Goal: Task Accomplishment & Management: Use online tool/utility

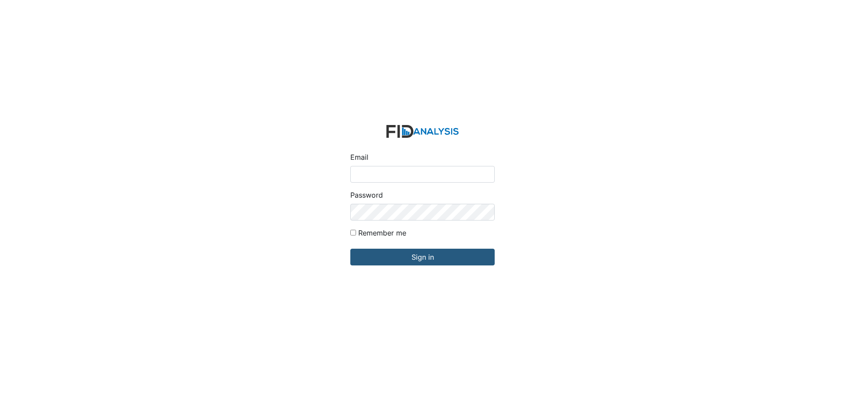
click at [381, 174] on input "Email" at bounding box center [422, 174] width 144 height 17
type input "[EMAIL_ADDRESS][DOMAIN_NAME]"
click at [350, 249] on input "Sign in" at bounding box center [422, 257] width 144 height 17
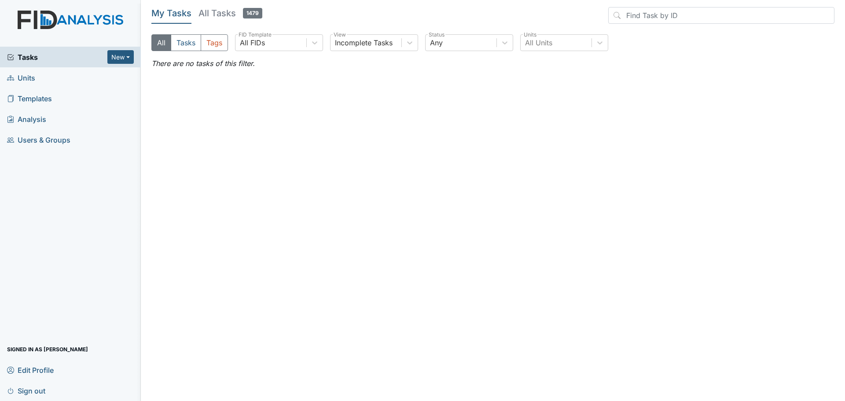
click at [30, 77] on span "Units" at bounding box center [21, 78] width 28 height 14
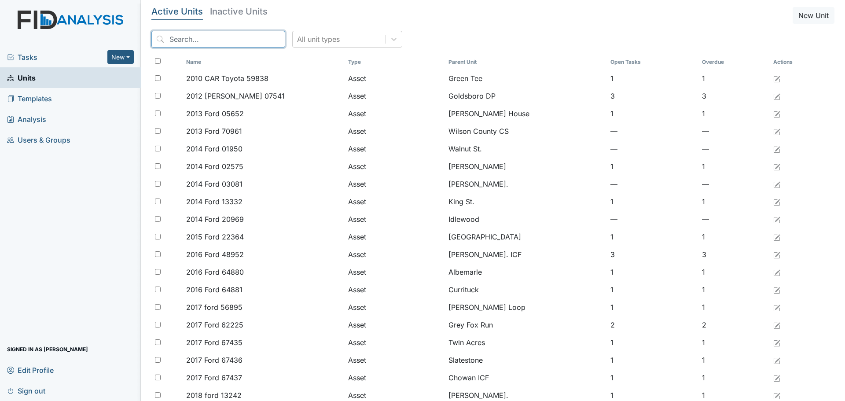
click at [199, 40] on input "search" at bounding box center [218, 39] width 134 height 17
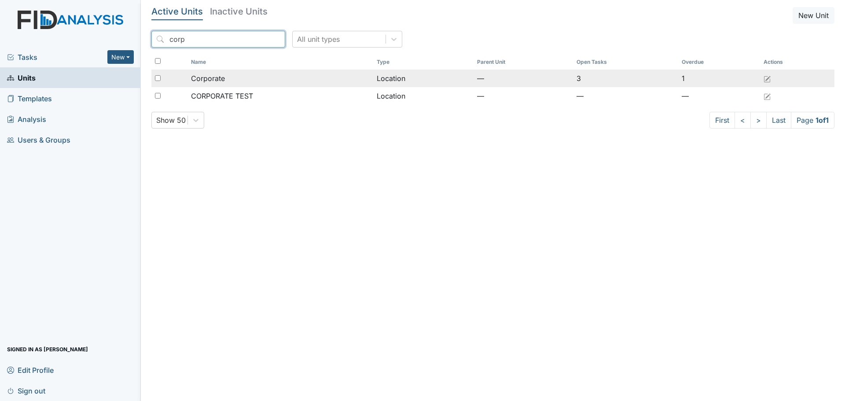
type input "corp"
click at [218, 79] on span "Corporate" at bounding box center [208, 78] width 34 height 11
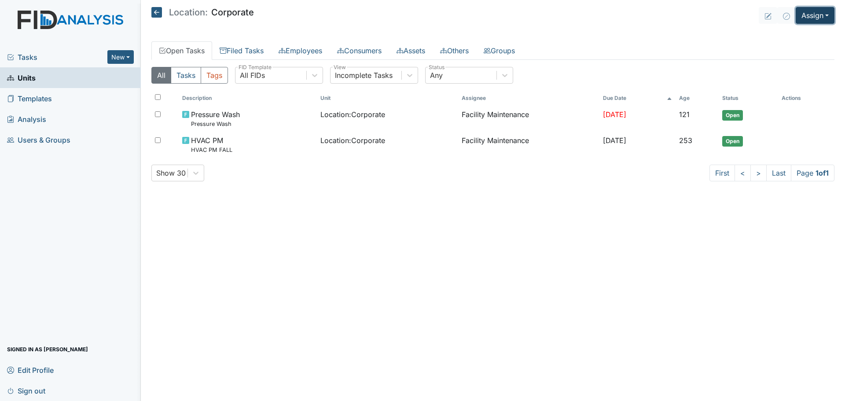
click at [811, 15] on button "Assign" at bounding box center [815, 15] width 39 height 17
click at [794, 51] on link "Assign Inspection" at bounding box center [793, 50] width 79 height 14
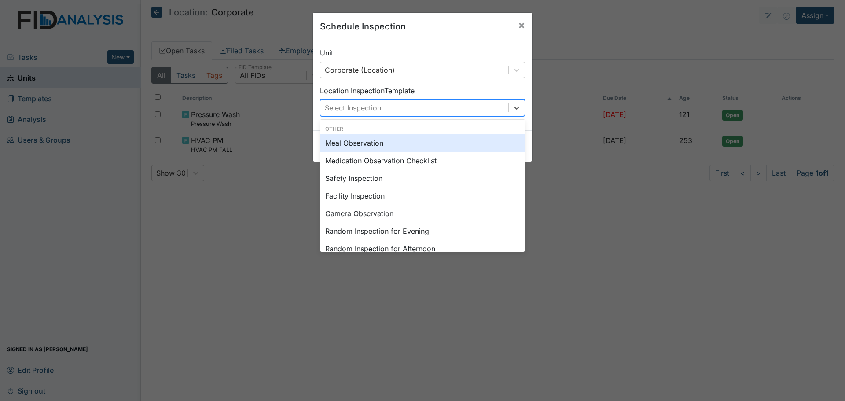
click at [467, 111] on div "Select Inspection" at bounding box center [414, 108] width 188 height 16
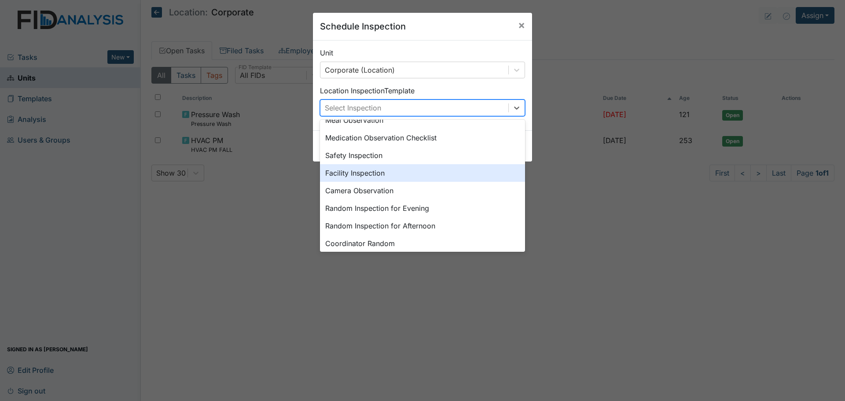
scroll to position [132, 0]
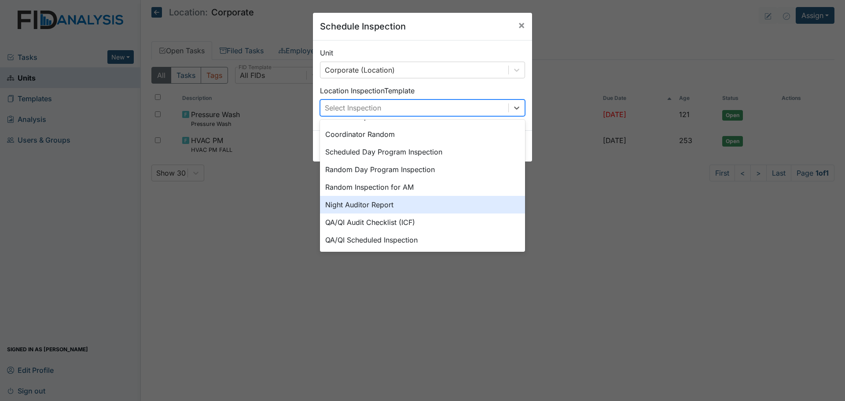
click at [411, 212] on div "Night Auditor Report" at bounding box center [422, 205] width 205 height 18
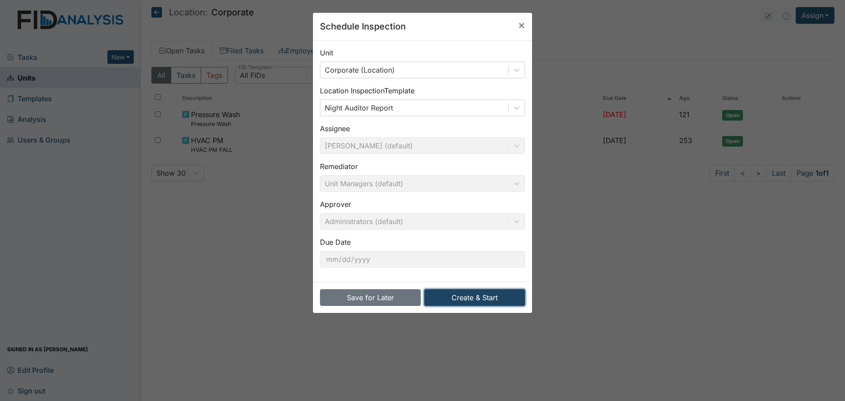
click at [461, 301] on button "Create & Start" at bounding box center [474, 297] width 101 height 17
